Goal: Transaction & Acquisition: Purchase product/service

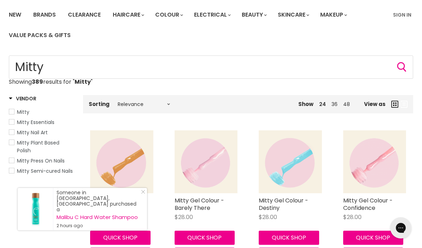
scroll to position [68, 0]
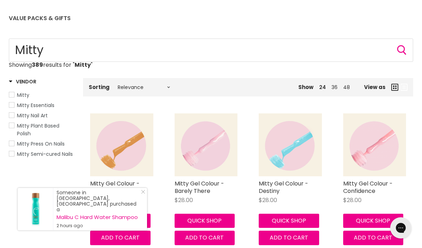
click at [144, 194] on icon "Close Icon" at bounding box center [143, 192] width 4 height 4
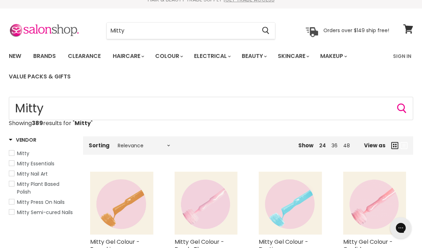
scroll to position [0, 0]
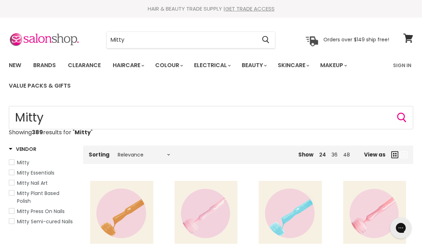
click at [11, 64] on link "New" at bounding box center [15, 65] width 23 height 15
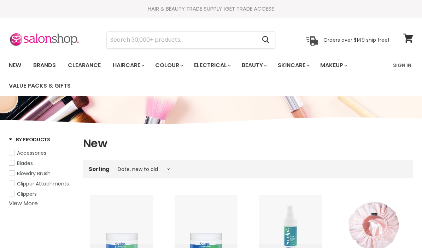
select select "created-descending"
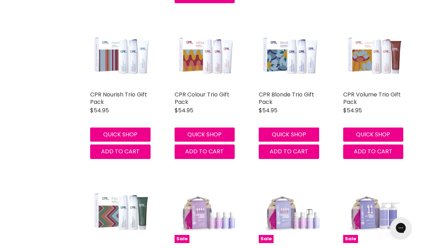
scroll to position [811, 0]
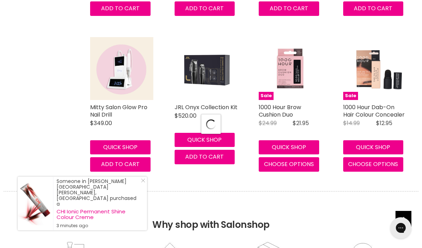
select select "created-descending"
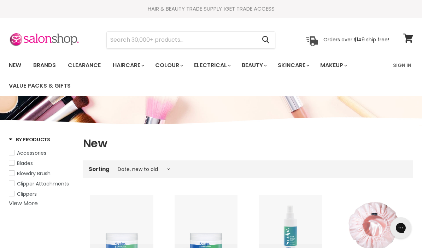
click at [177, 40] on input "Search" at bounding box center [182, 40] width 150 height 16
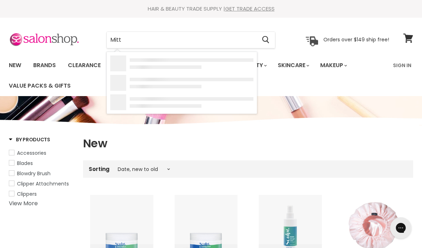
type input "Mitty"
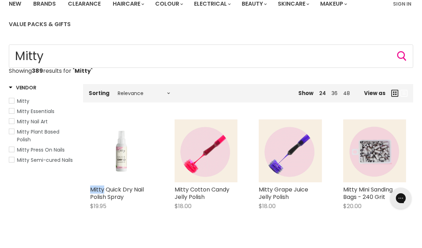
scroll to position [33, 0]
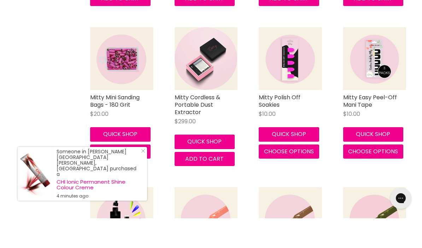
scroll to position [278, 0]
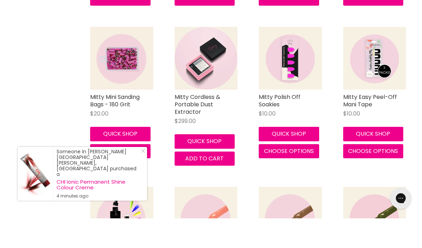
click at [143, 186] on link "Close Icon" at bounding box center [141, 182] width 7 height 7
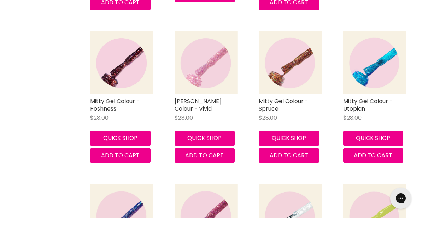
scroll to position [765, 0]
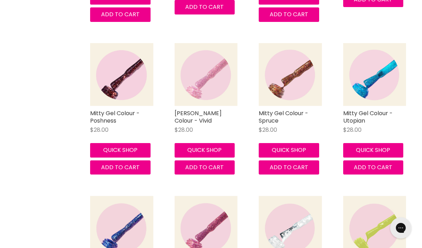
click at [206, 109] on link "[PERSON_NAME] Colour - Vivid" at bounding box center [198, 117] width 47 height 16
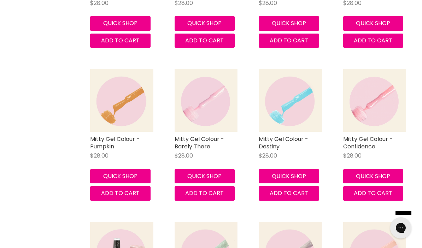
scroll to position [1054, 0]
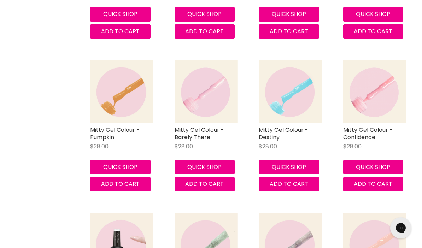
click at [362, 126] on link "Mitty Gel Colour - Confidence" at bounding box center [368, 134] width 50 height 16
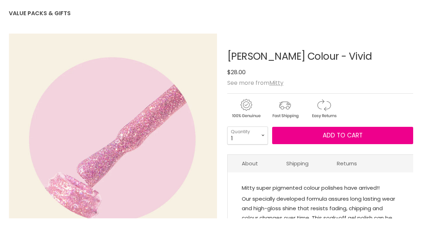
scroll to position [102, 0]
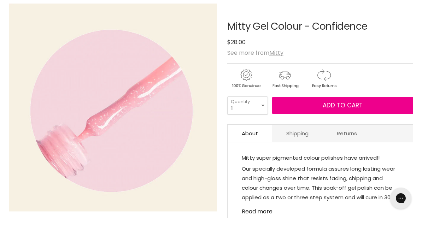
scroll to position [74, 0]
